Goal: Information Seeking & Learning: Learn about a topic

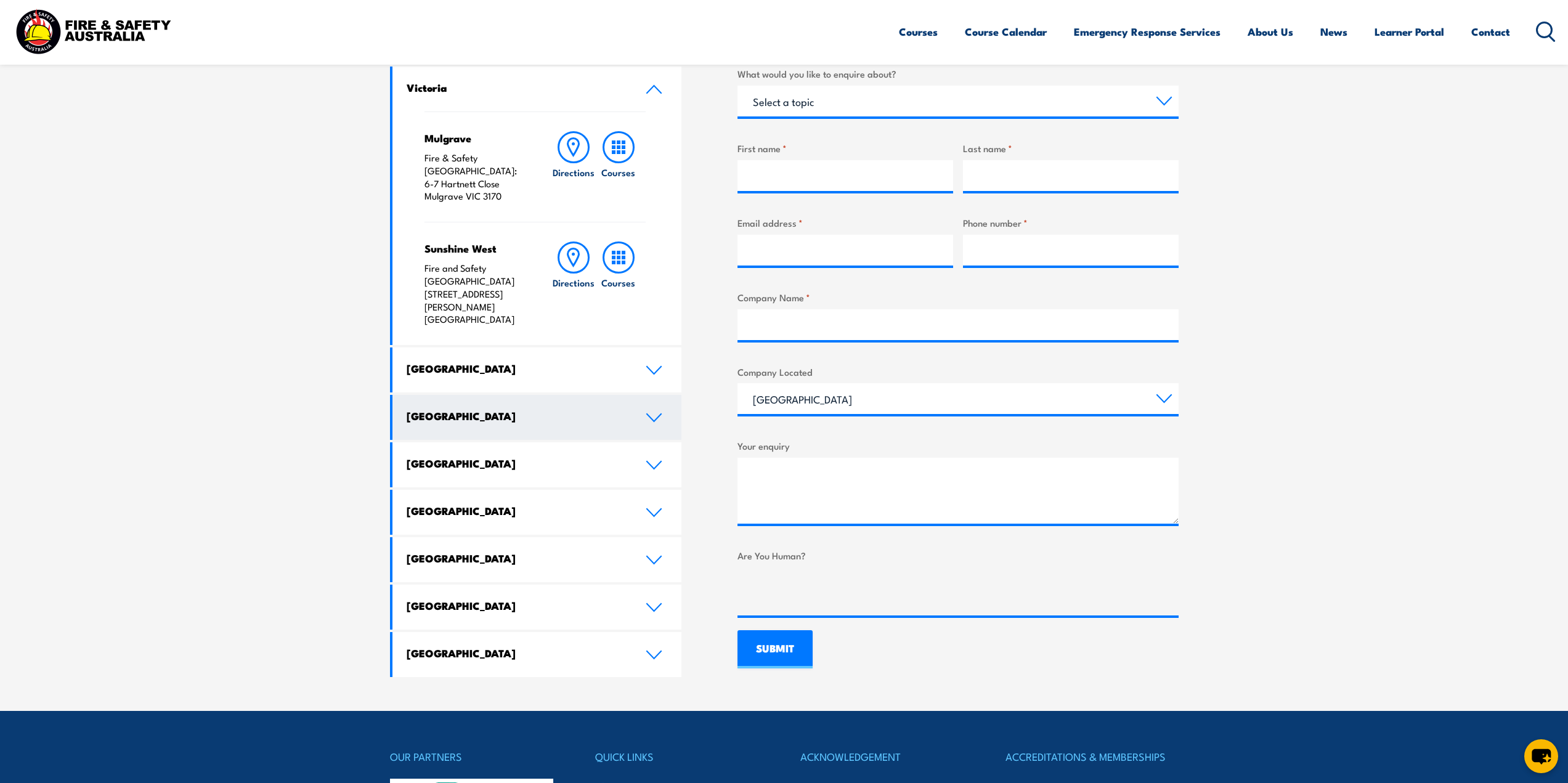
scroll to position [432, 0]
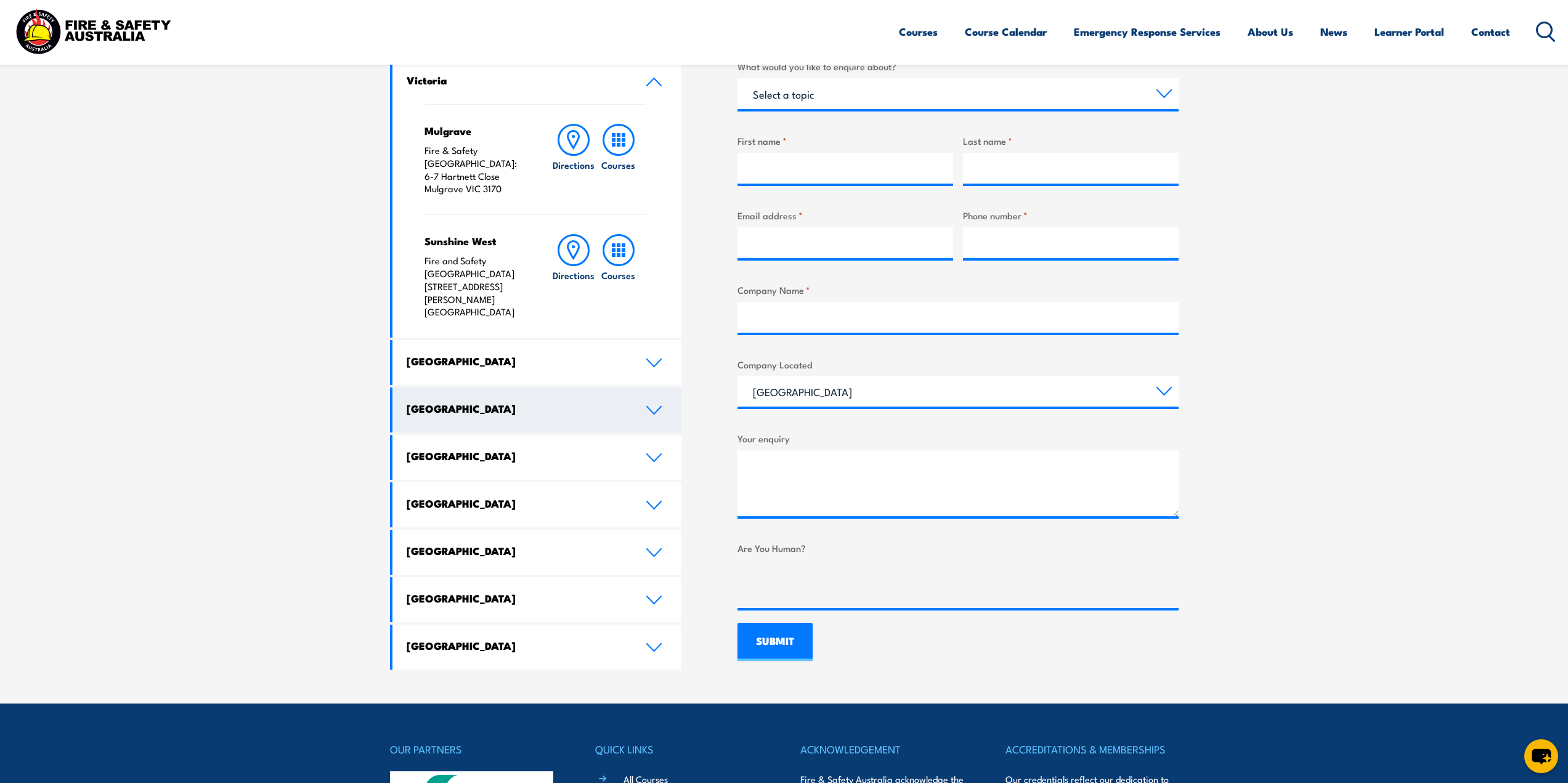
click at [459, 387] on link "[GEOGRAPHIC_DATA]" at bounding box center [537, 410] width 290 height 45
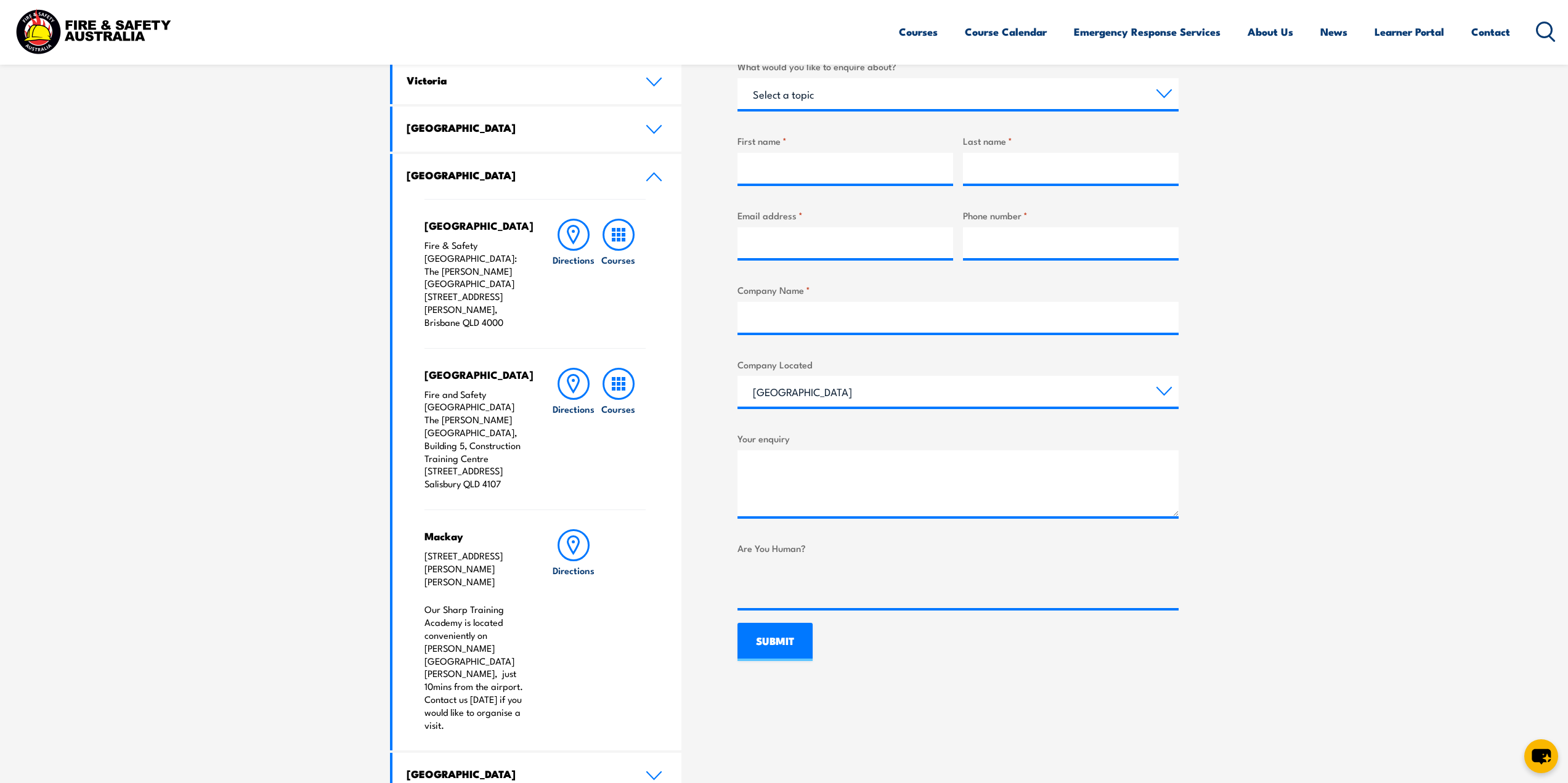
drag, startPoint x: 500, startPoint y: 459, endPoint x: 423, endPoint y: 410, distance: 91.3
click at [423, 410] on div "Brisbane City Fire & Safety Australia: The George Williams Hotel 317-325 George…" at bounding box center [537, 475] width 290 height 552
copy p "Building 5, Construction Training Centre 460-492 Beaudesert Road Salisbury QLD …"
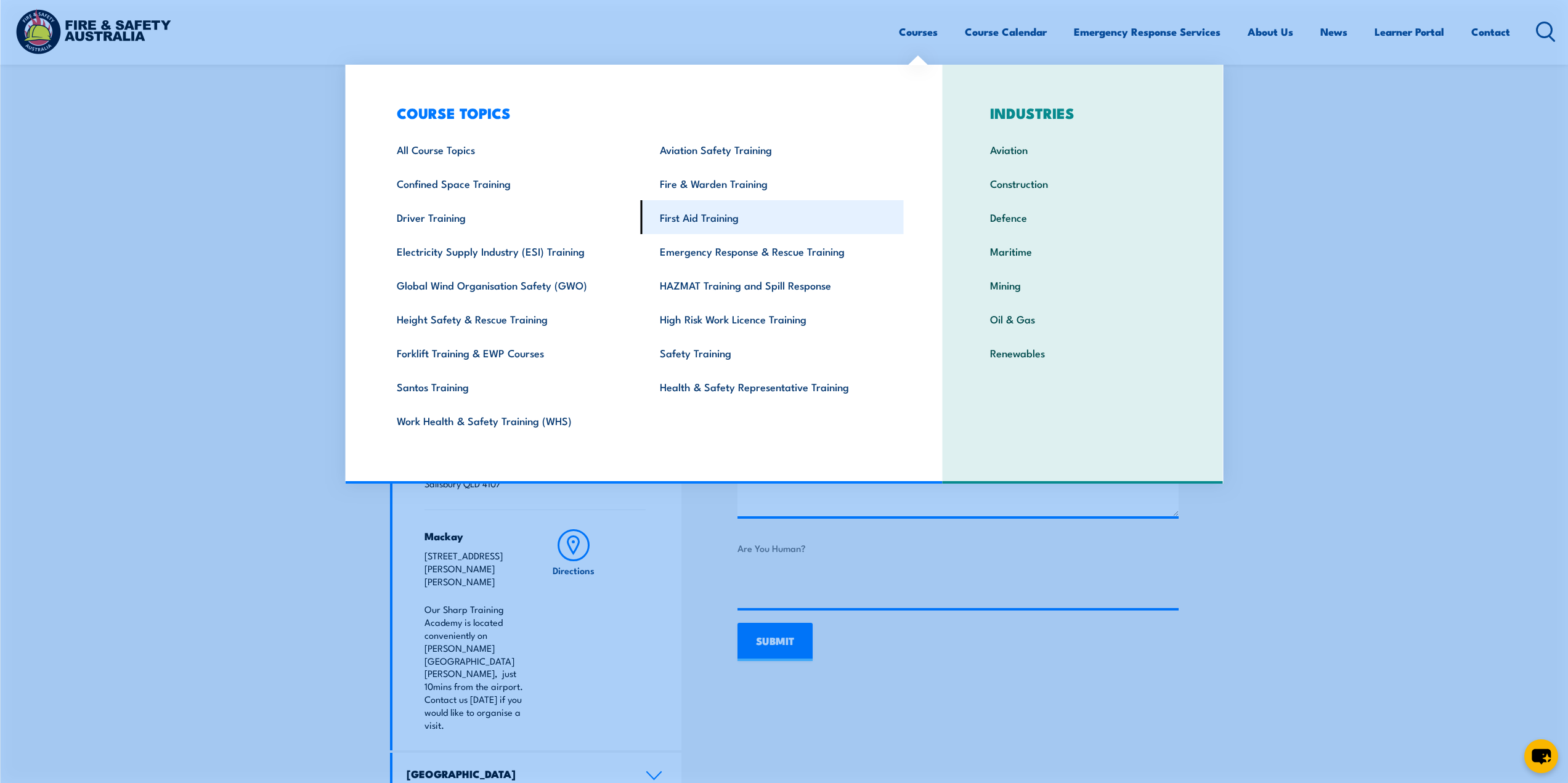
click at [720, 220] on link "First Aid Training" at bounding box center [773, 217] width 263 height 34
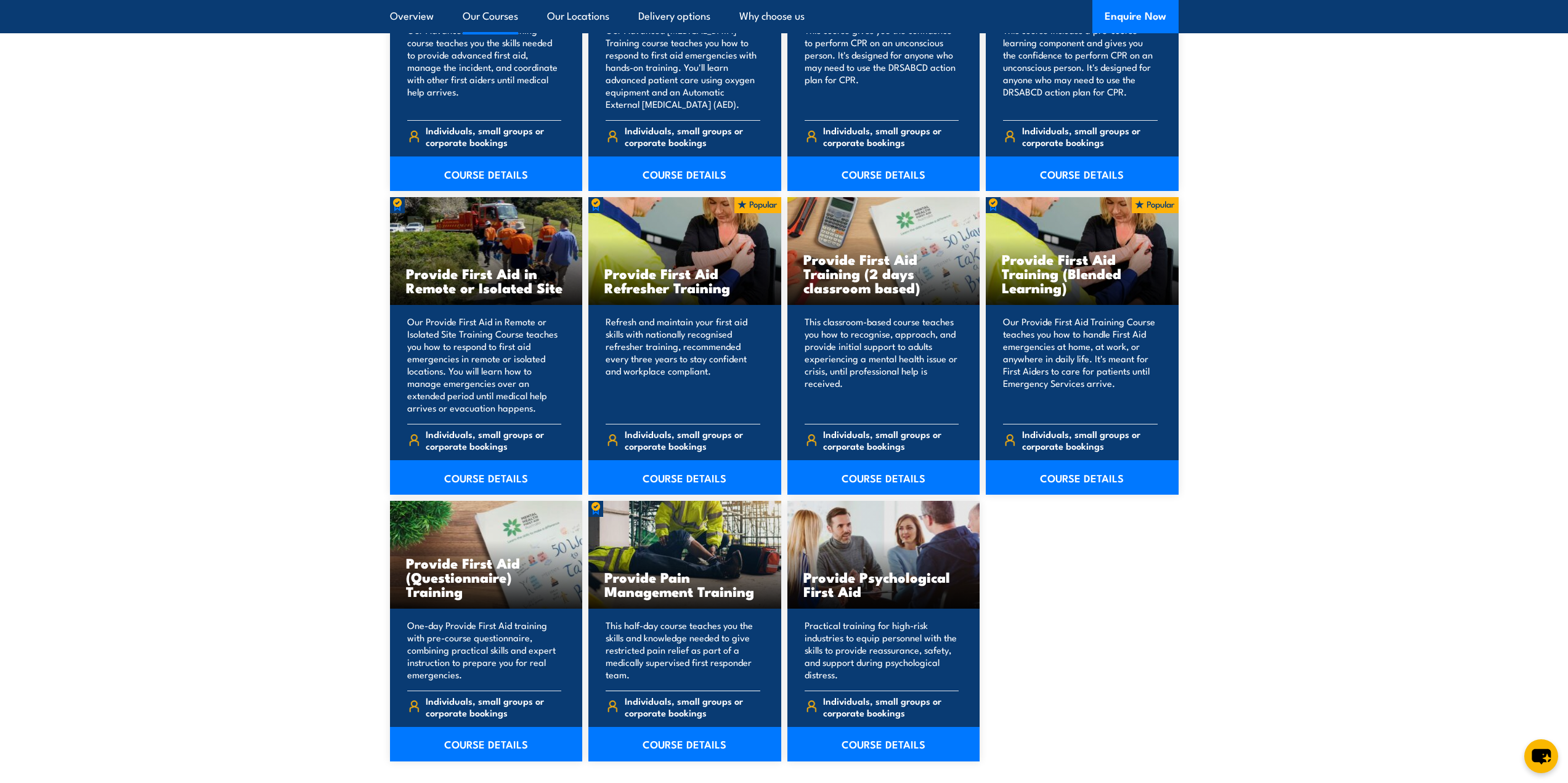
scroll to position [1725, 0]
click at [1116, 472] on link "COURSE DETAILS" at bounding box center [1082, 477] width 193 height 35
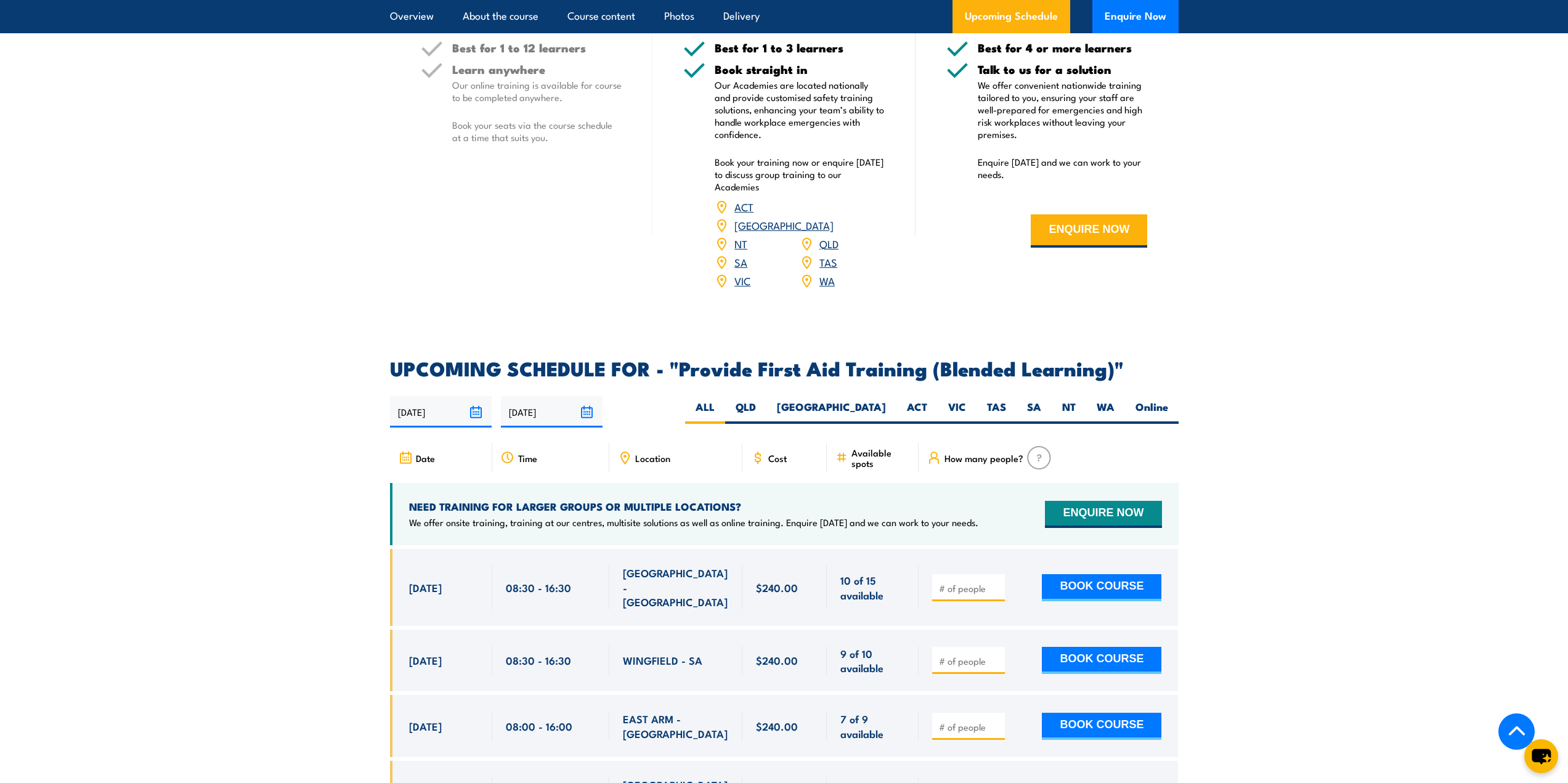
scroll to position [2280, 0]
